Goal: Navigation & Orientation: Find specific page/section

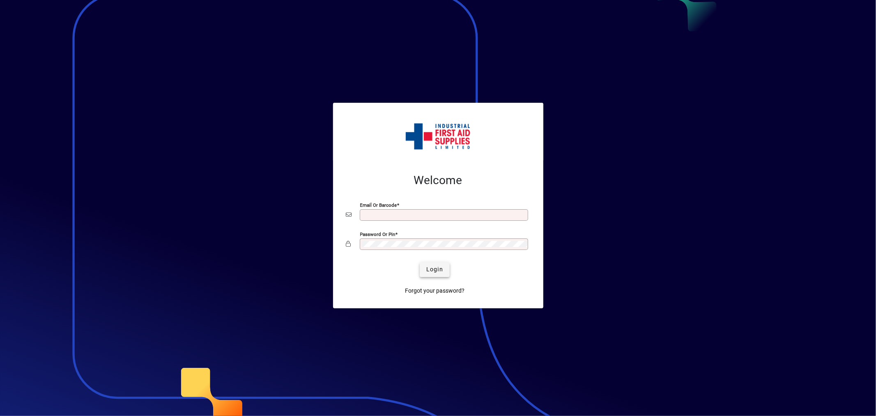
type input "**********"
click at [435, 264] on span "submit" at bounding box center [435, 270] width 30 height 20
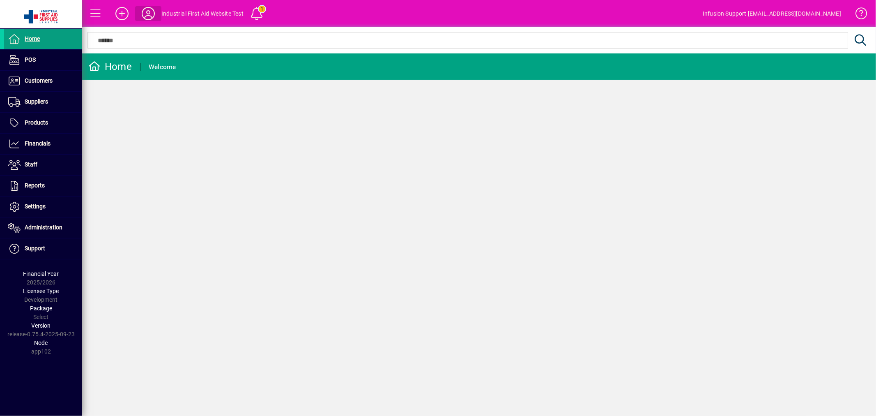
click at [151, 11] on icon at bounding box center [148, 13] width 16 height 13
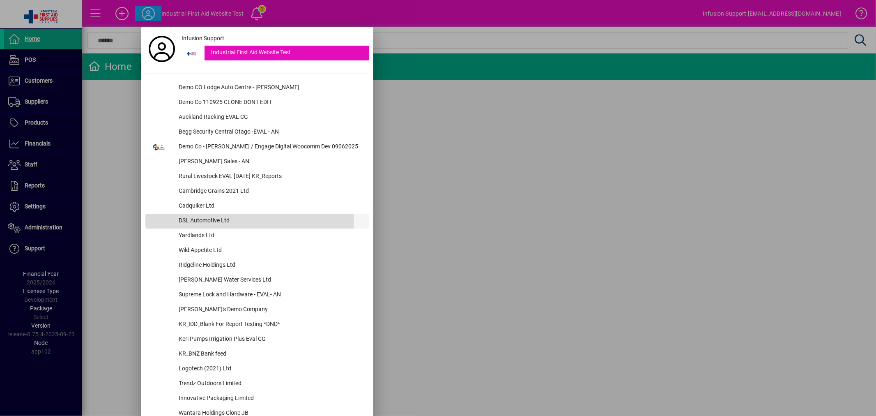
click at [211, 217] on div "DSL Automotive Ltd" at bounding box center [270, 221] width 197 height 15
